Goal: Task Accomplishment & Management: Manage account settings

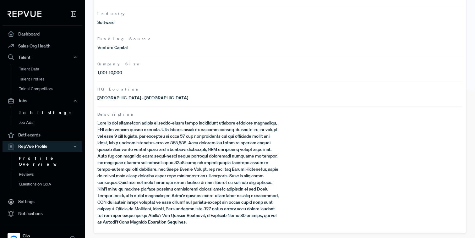
click at [33, 115] on link "Job Listings" at bounding box center [51, 113] width 80 height 10
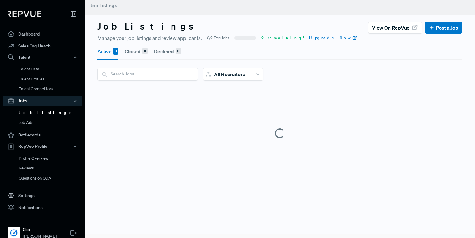
scroll to position [24, 0]
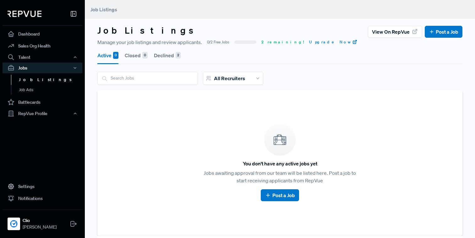
click at [172, 52] on button "Declined 2" at bounding box center [167, 56] width 27 height 18
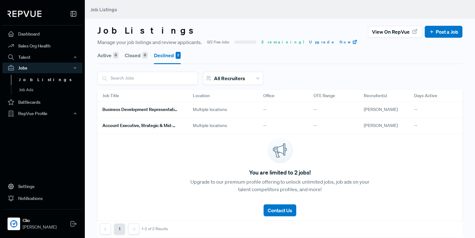
click at [161, 110] on h6 "Business Development Representative" at bounding box center [139, 109] width 75 height 5
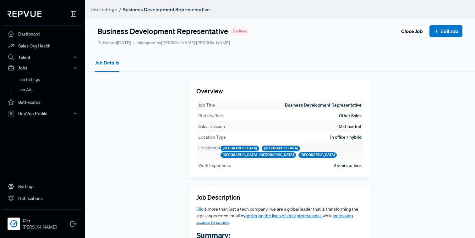
click at [236, 29] on span "Declined" at bounding box center [240, 31] width 14 height 6
click at [160, 120] on section "Overview Job Title Business Development Representative Primary Role Other Sales…" at bounding box center [279, 200] width 365 height 242
click at [446, 34] on link "Edit Job" at bounding box center [446, 31] width 25 height 8
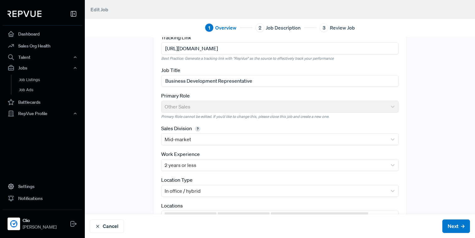
scroll to position [47, 0]
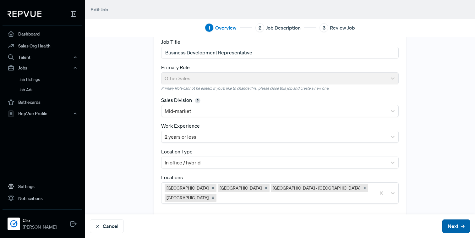
click at [450, 226] on button "Next" at bounding box center [456, 226] width 28 height 14
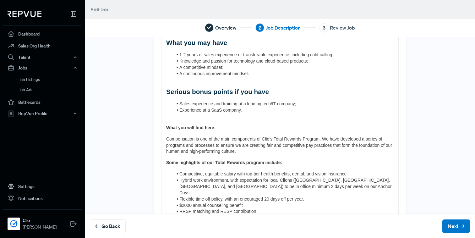
scroll to position [408, 0]
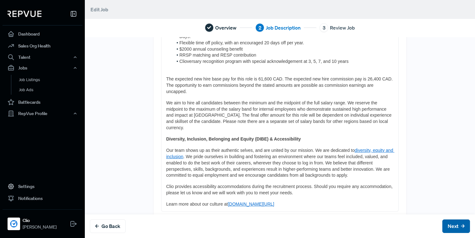
click at [448, 223] on button "Next" at bounding box center [456, 226] width 28 height 14
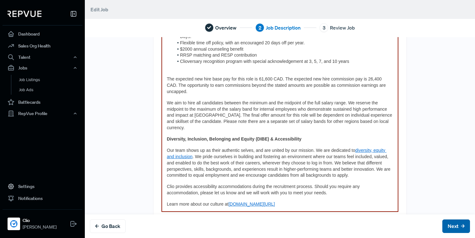
click at [448, 226] on button "Next" at bounding box center [456, 226] width 28 height 14
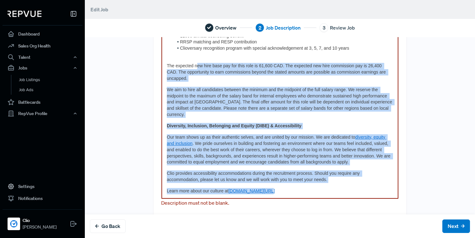
drag, startPoint x: 277, startPoint y: 183, endPoint x: 198, endPoint y: 58, distance: 148.0
click at [276, 171] on span "Clio provides accessibility accommodations during the recruitment process. Shou…" at bounding box center [264, 176] width 194 height 11
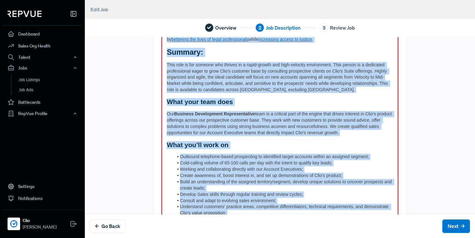
scroll to position [0, 0]
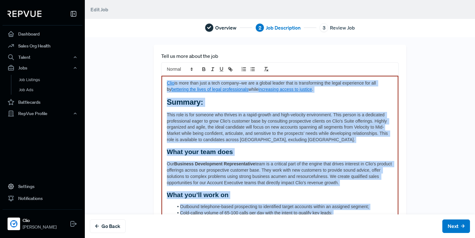
drag, startPoint x: 272, startPoint y: 177, endPoint x: 178, endPoint y: 22, distance: 180.8
click at [178, 22] on div "Overview 2 Job Description 3 Review Job Tell us more about the job Clio is more…" at bounding box center [280, 119] width 390 height 238
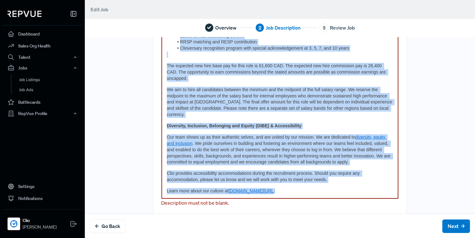
scroll to position [399, 0]
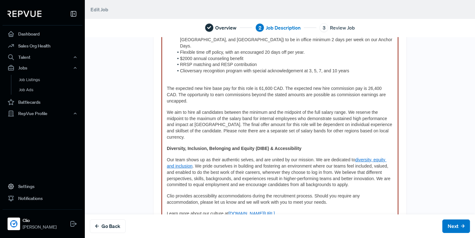
click at [173, 74] on p at bounding box center [280, 77] width 226 height 6
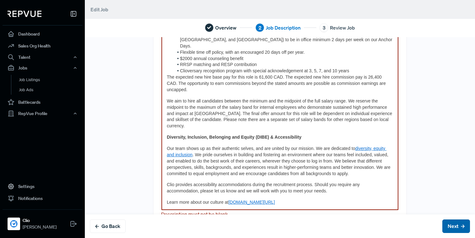
click at [458, 222] on button "Next" at bounding box center [456, 226] width 28 height 14
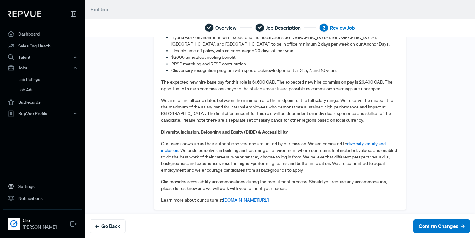
scroll to position [430, 0]
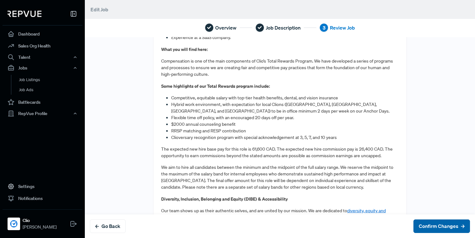
click at [433, 220] on button "Confirm Changes" at bounding box center [441, 226] width 57 height 14
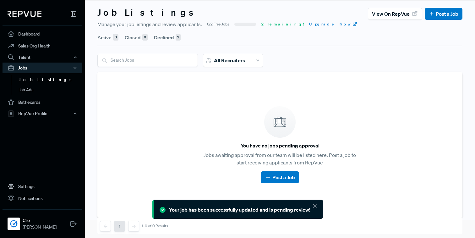
scroll to position [19, 0]
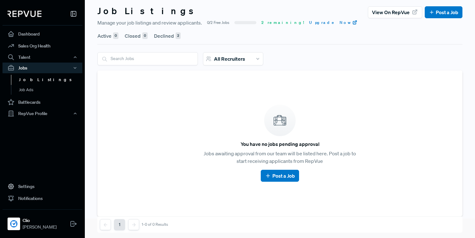
click at [170, 32] on button "Declined 2" at bounding box center [167, 36] width 27 height 18
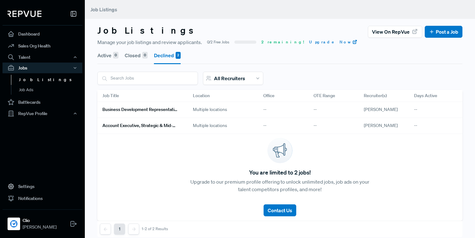
click at [207, 127] on div "Multiple locations" at bounding box center [223, 126] width 70 height 16
click at [165, 126] on h6 "Account Executive, Strategic & Mid-Market Customer Sales" at bounding box center [139, 125] width 75 height 5
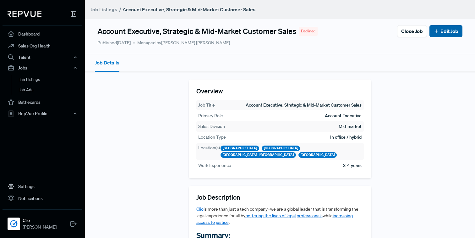
click at [446, 33] on link "Edit Job" at bounding box center [446, 31] width 25 height 8
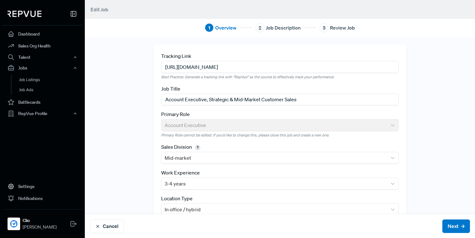
scroll to position [47, 0]
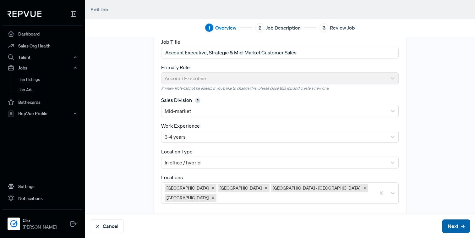
click at [447, 222] on button "Next" at bounding box center [456, 226] width 28 height 14
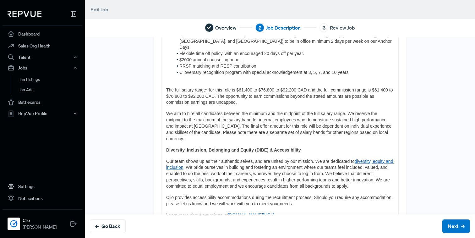
scroll to position [428, 0]
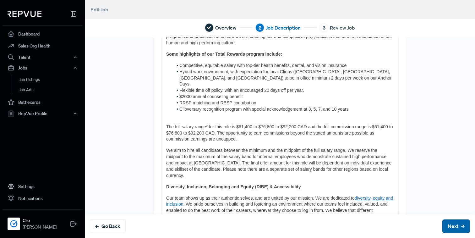
click at [456, 230] on button "Next" at bounding box center [456, 226] width 28 height 14
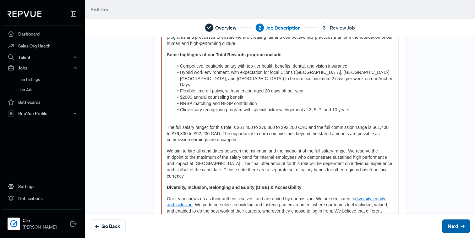
scroll to position [428, 0]
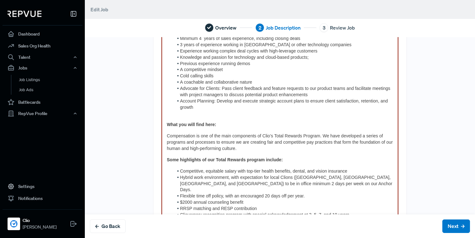
scroll to position [310, 0]
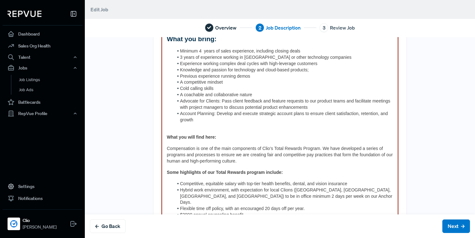
click at [171, 128] on p at bounding box center [280, 126] width 226 height 6
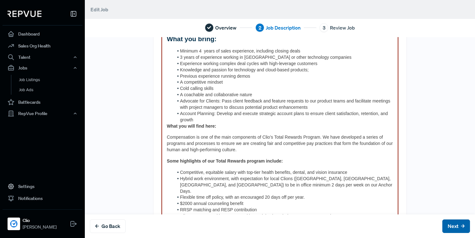
click at [457, 227] on button "Next" at bounding box center [456, 226] width 28 height 14
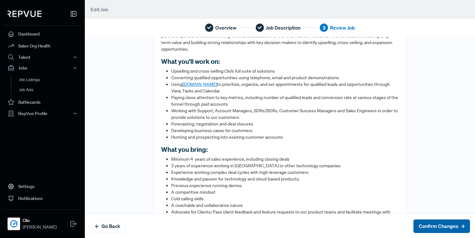
scroll to position [0, 0]
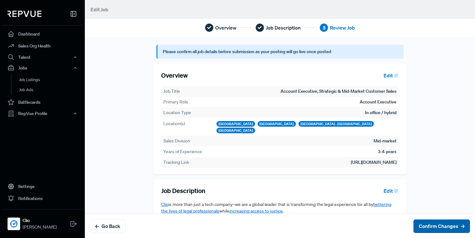
click at [457, 227] on button "Confirm Changes" at bounding box center [441, 226] width 57 height 14
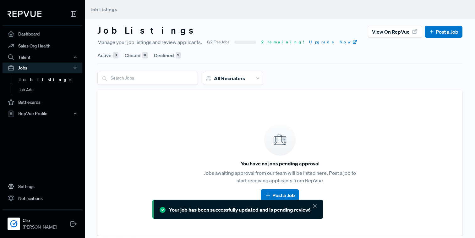
click at [118, 55] on div "0" at bounding box center [115, 55] width 5 height 7
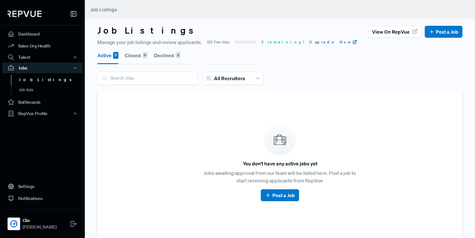
click at [167, 60] on button "Declined 2" at bounding box center [167, 56] width 27 height 18
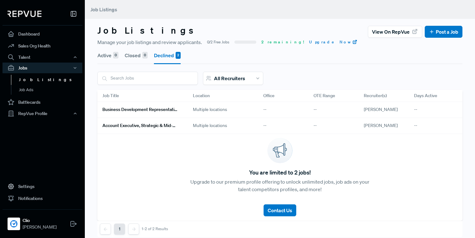
click at [142, 108] on h6 "Business Development Representative" at bounding box center [139, 109] width 75 height 5
click at [200, 53] on div "Active 0 Closed 0 Declined 2" at bounding box center [279, 55] width 365 height 18
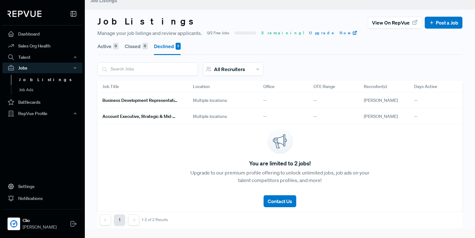
click at [221, 41] on div "Active 0 Closed 0 Declined 2" at bounding box center [279, 46] width 365 height 18
click at [111, 134] on div "You are limited to 2 jobs! Upgrade to our premium profile offering to unlock un…" at bounding box center [279, 168] width 365 height 87
